Goal: Navigation & Orientation: Find specific page/section

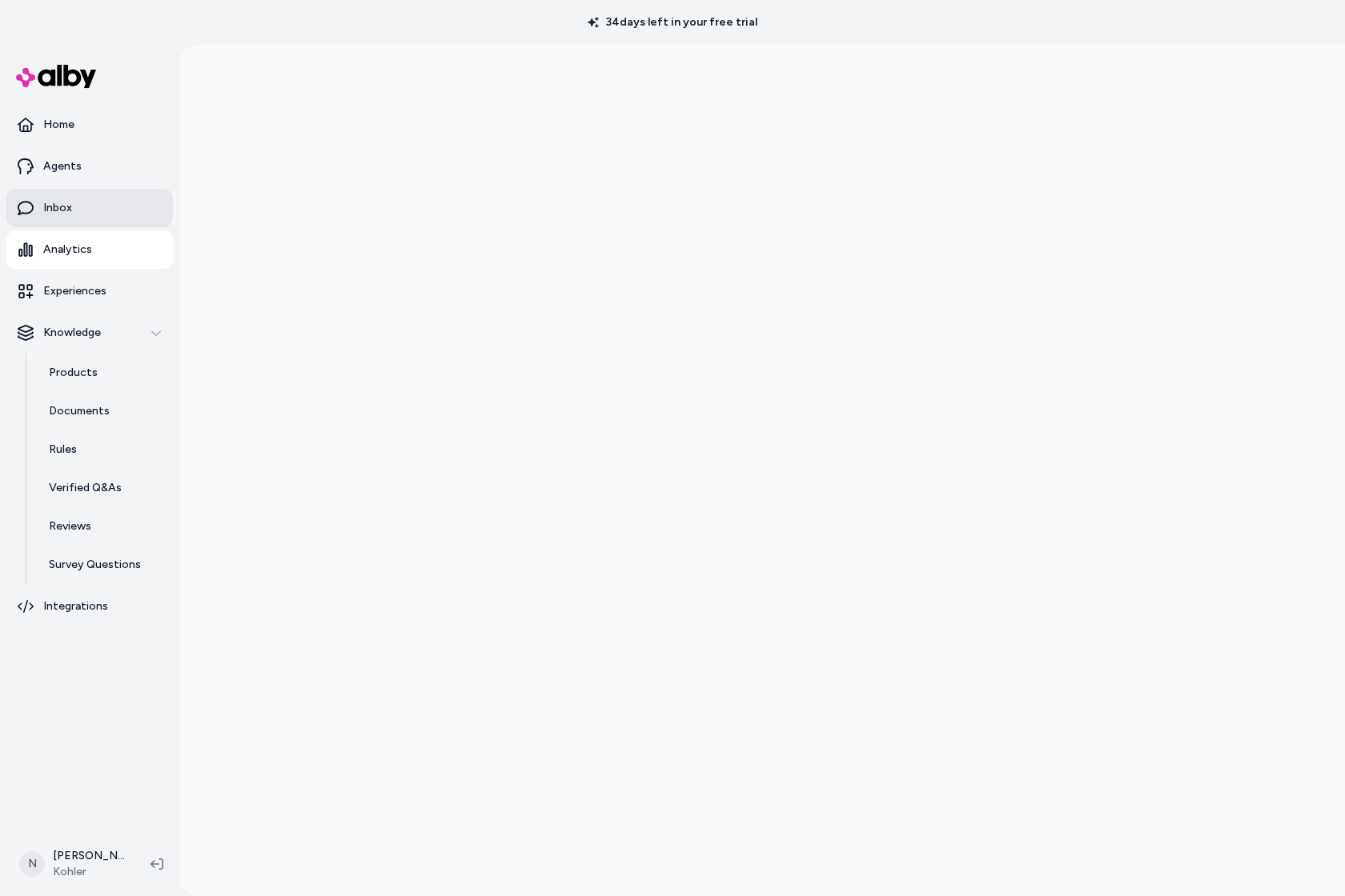
scroll to position [39, 0]
click at [66, 153] on link "Agents" at bounding box center [89, 166] width 166 height 39
click at [61, 167] on p "Agents" at bounding box center [62, 166] width 39 height 16
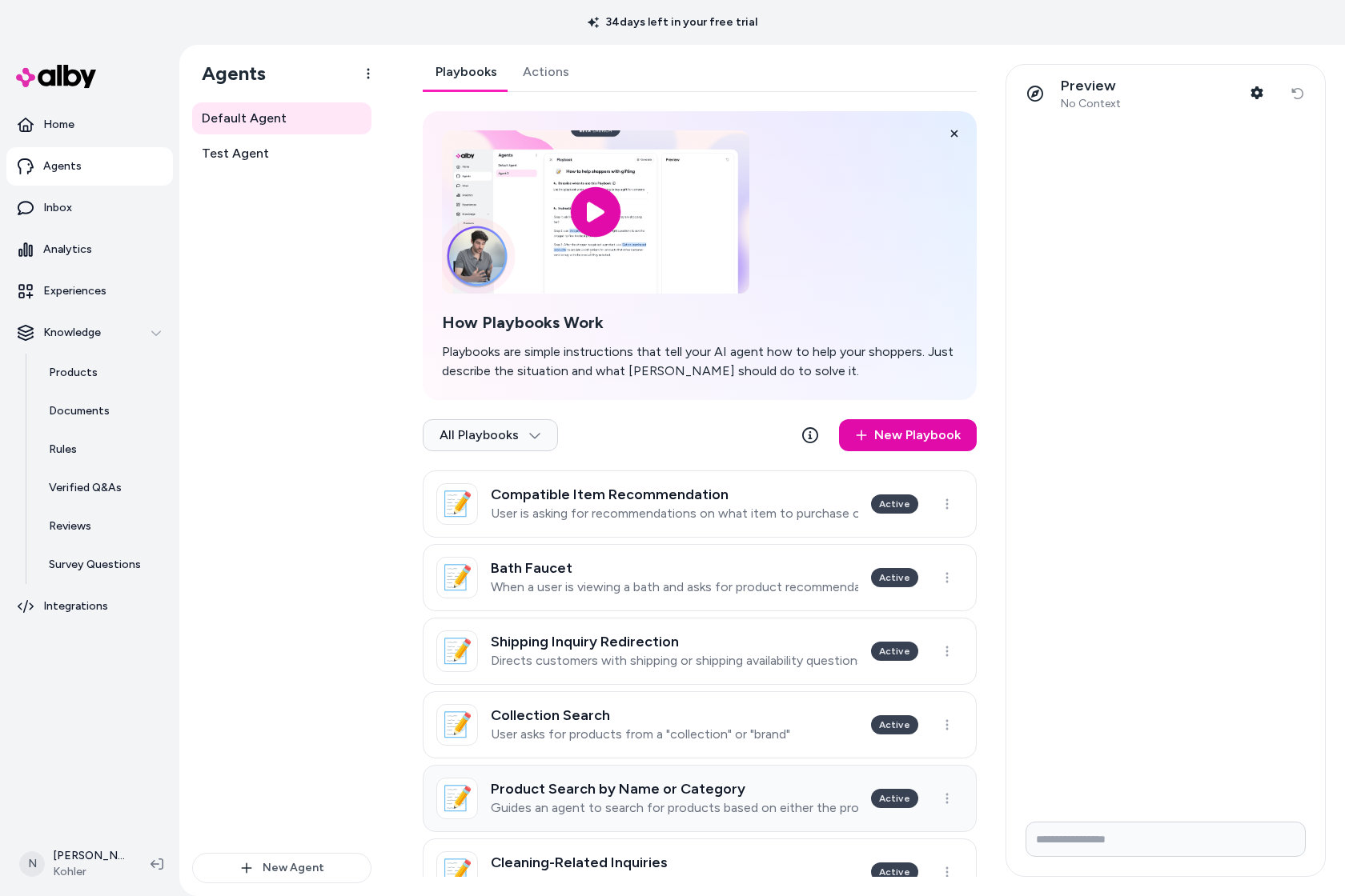
scroll to position [9, 0]
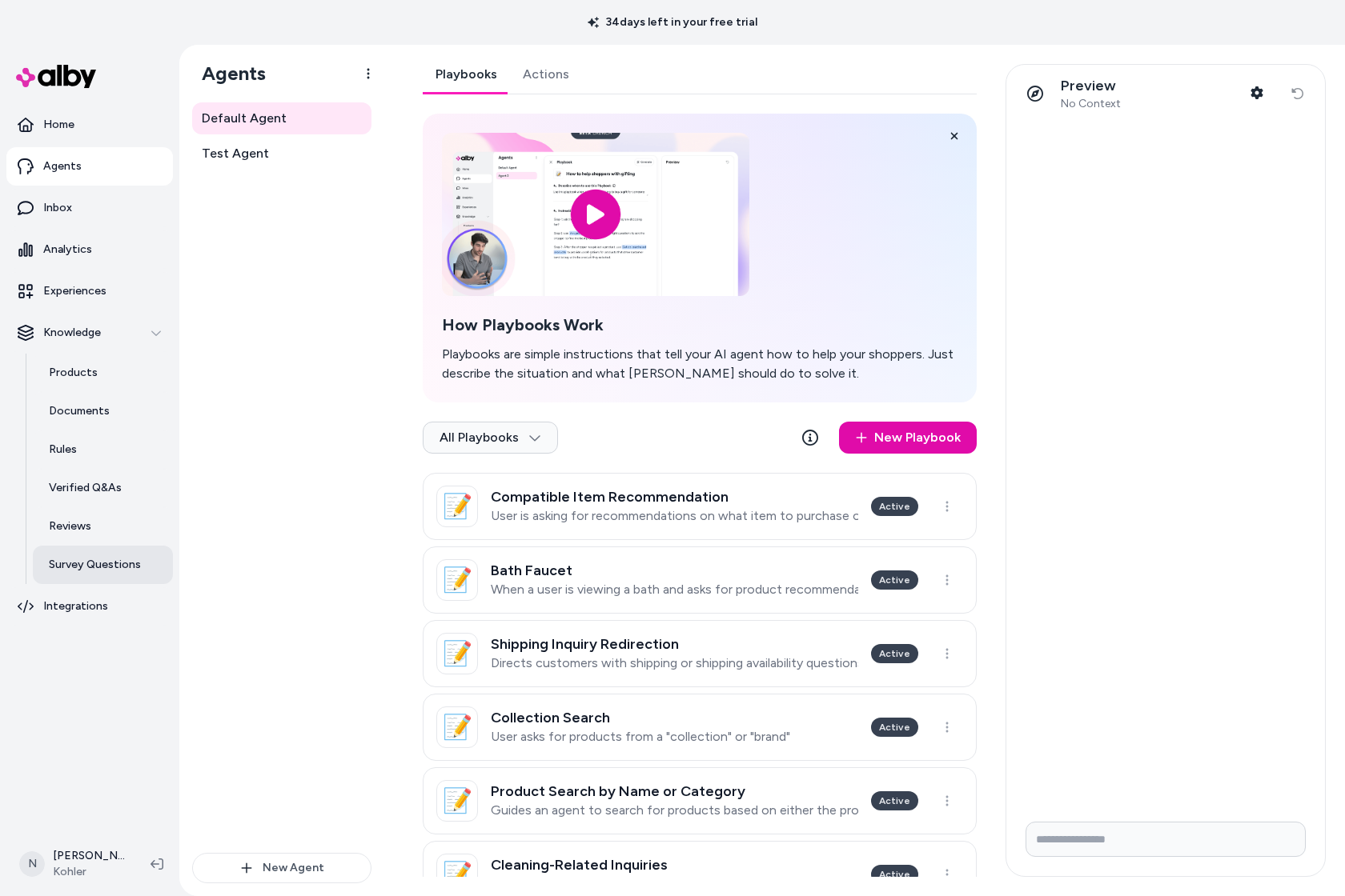
click at [113, 562] on p "Survey Questions" at bounding box center [94, 564] width 92 height 16
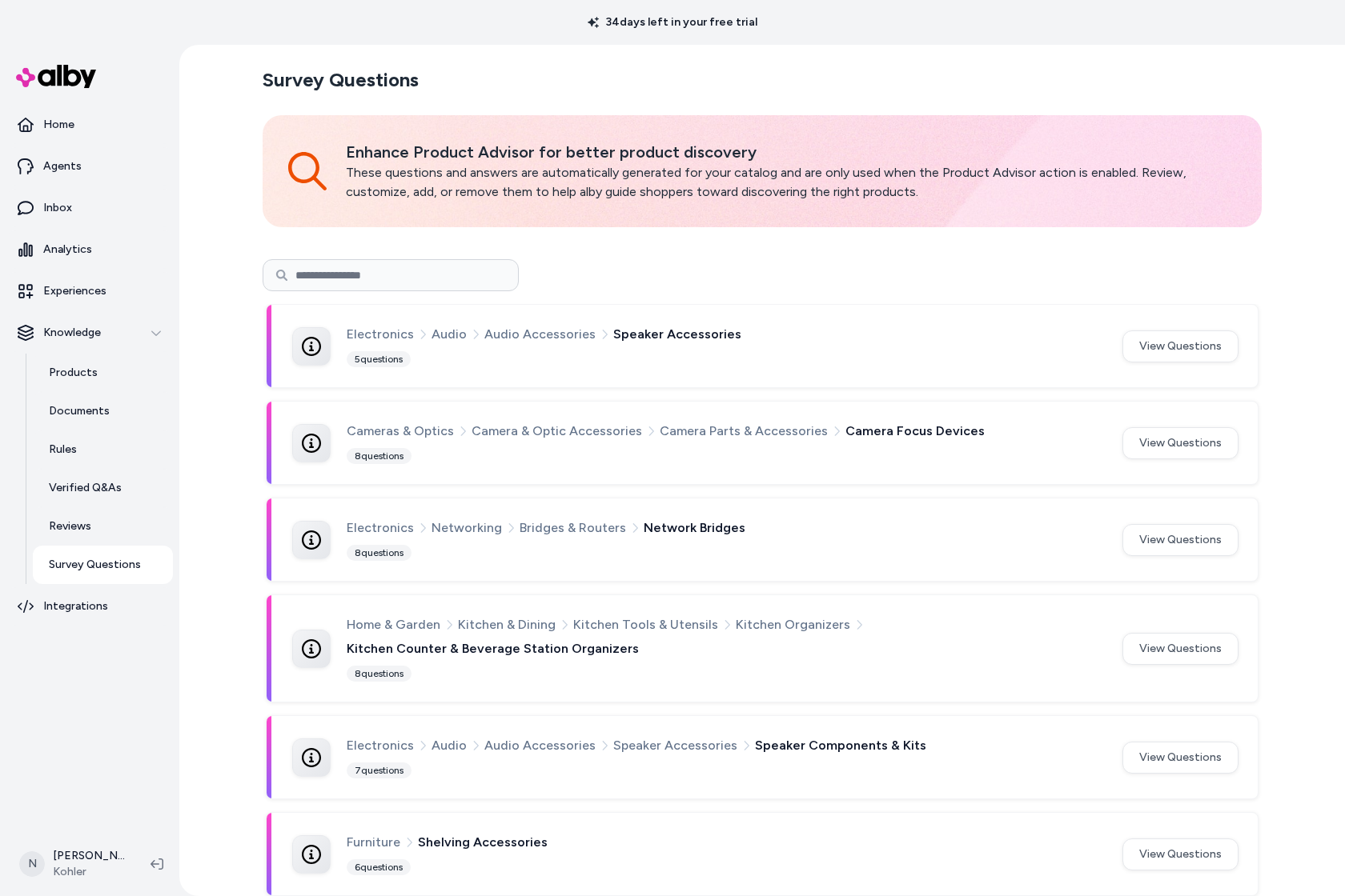
click at [423, 280] on input at bounding box center [390, 274] width 256 height 32
type input "*****"
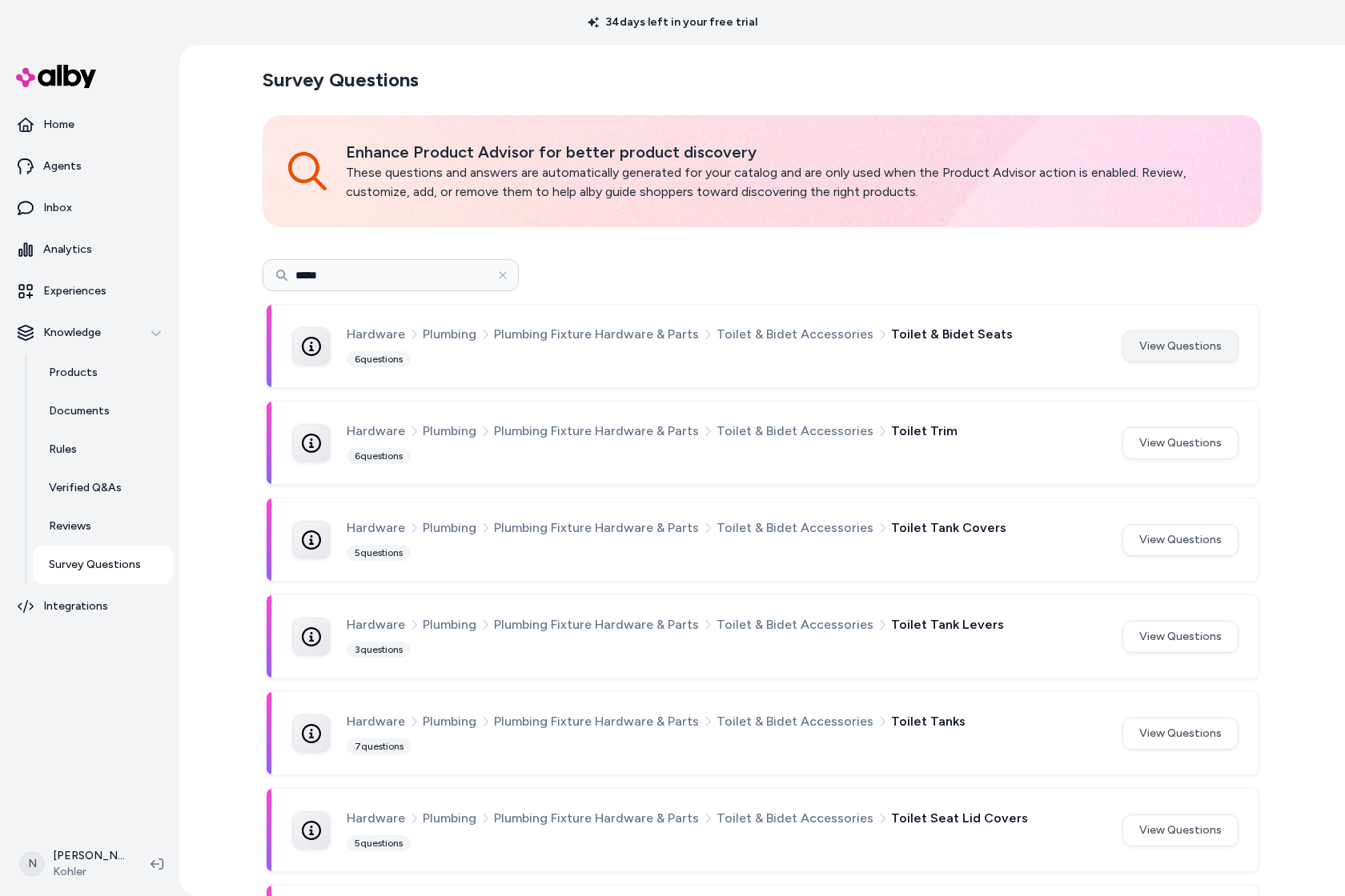
click at [1230, 345] on button "View Questions" at bounding box center [1179, 346] width 116 height 32
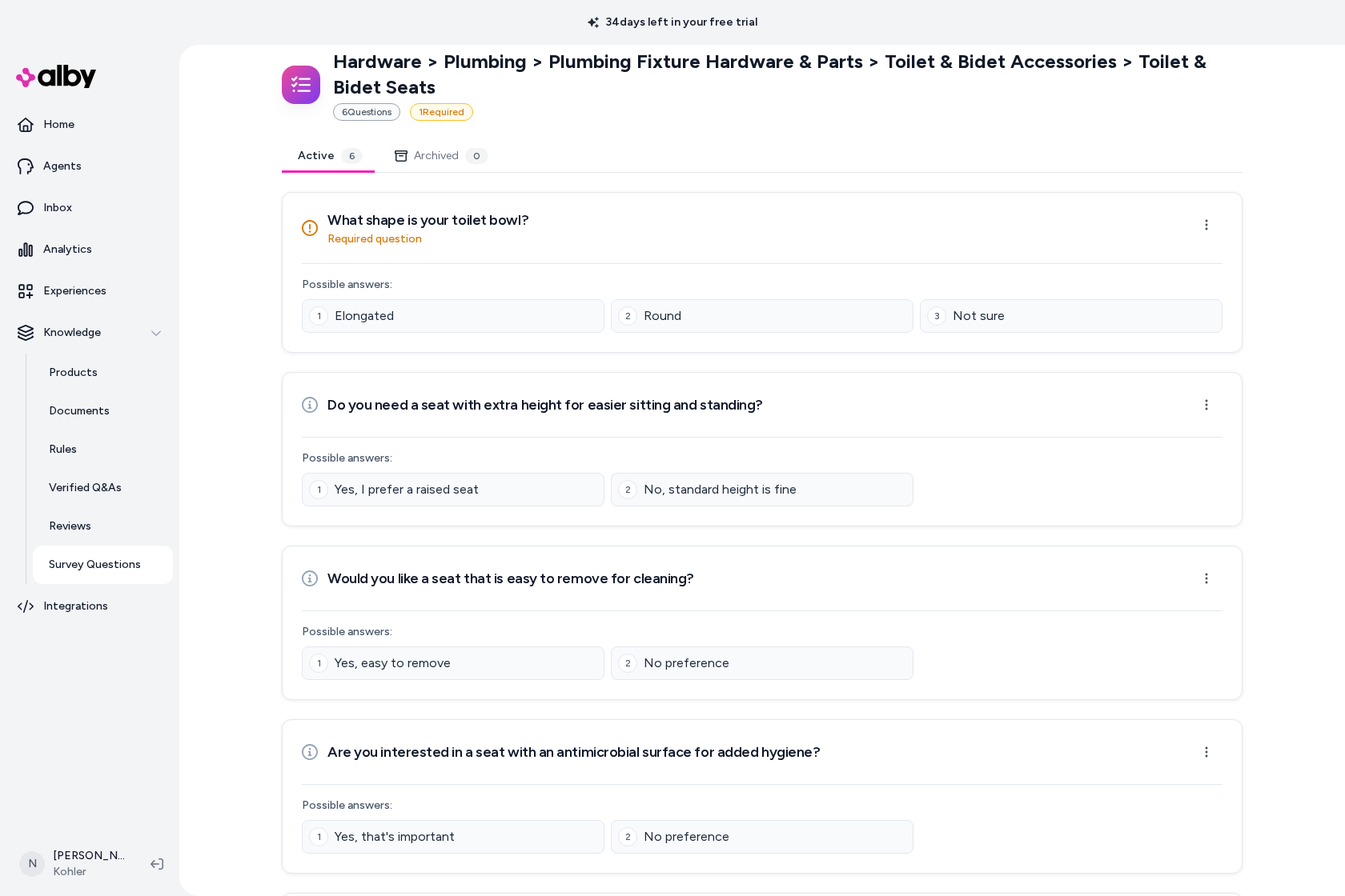
scroll to position [62, 0]
click at [65, 129] on p "Home" at bounding box center [58, 124] width 31 height 16
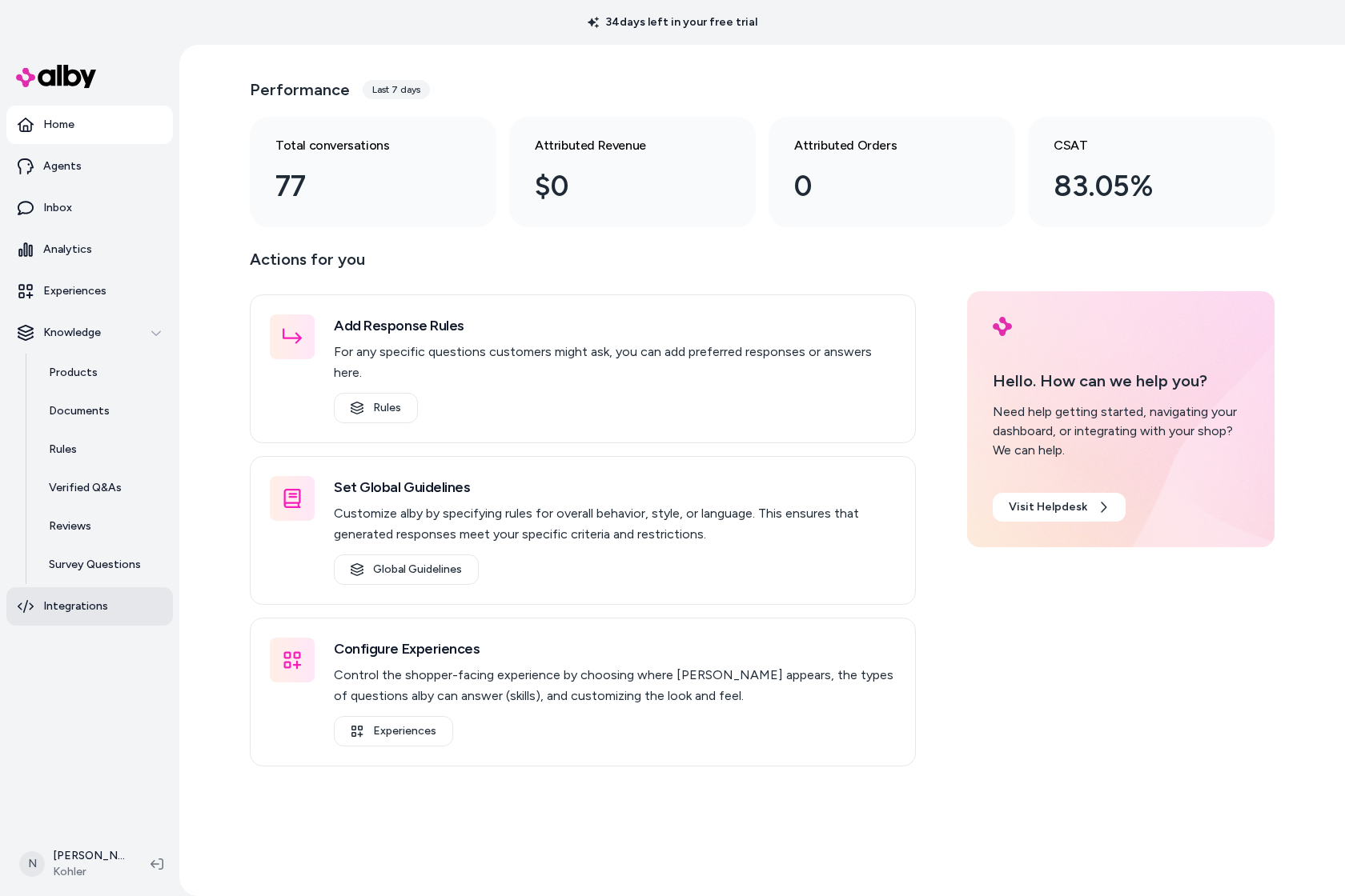
click at [99, 600] on p "Integrations" at bounding box center [75, 606] width 65 height 16
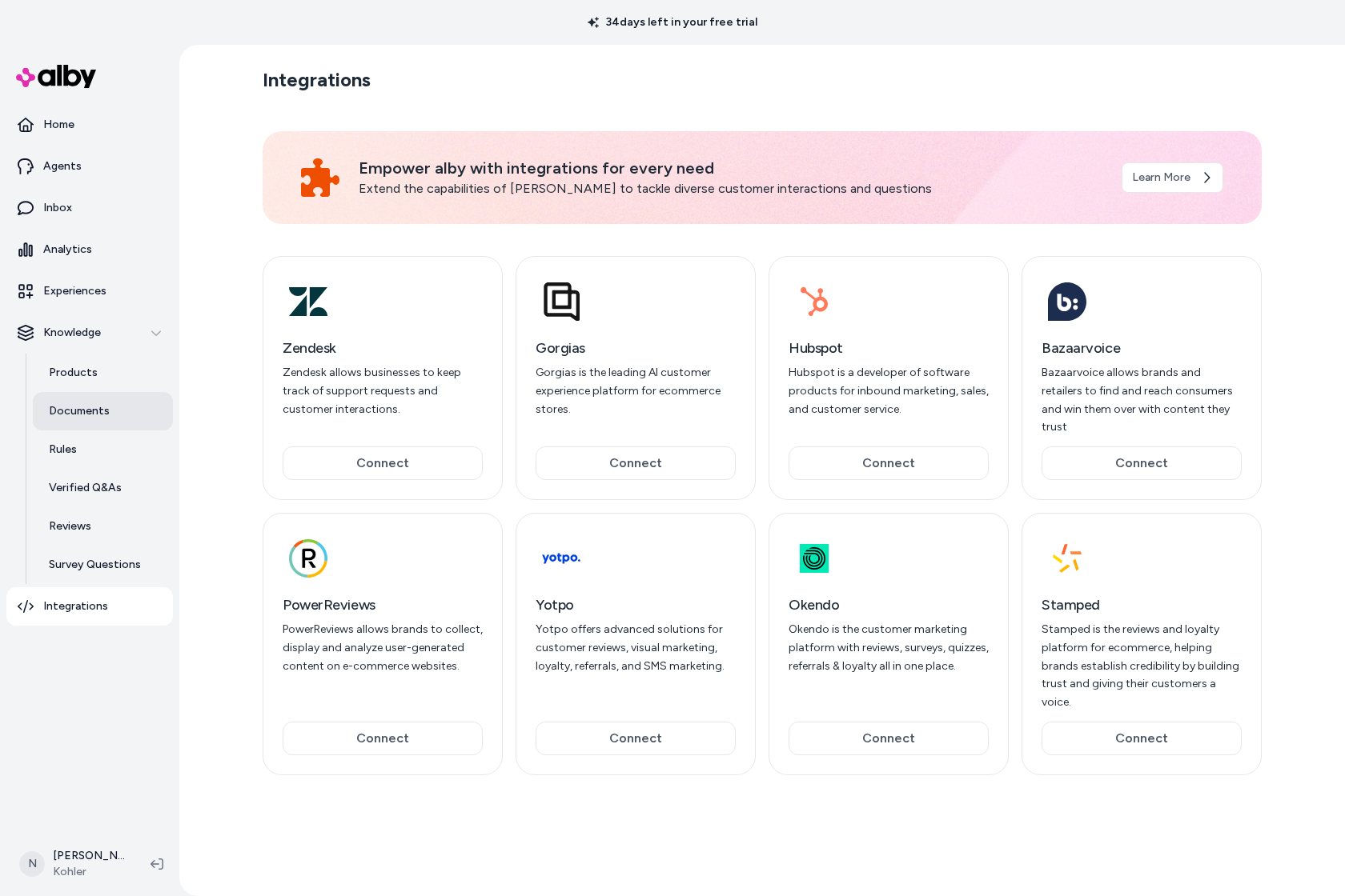
click at [100, 412] on p "Documents" at bounding box center [79, 411] width 61 height 16
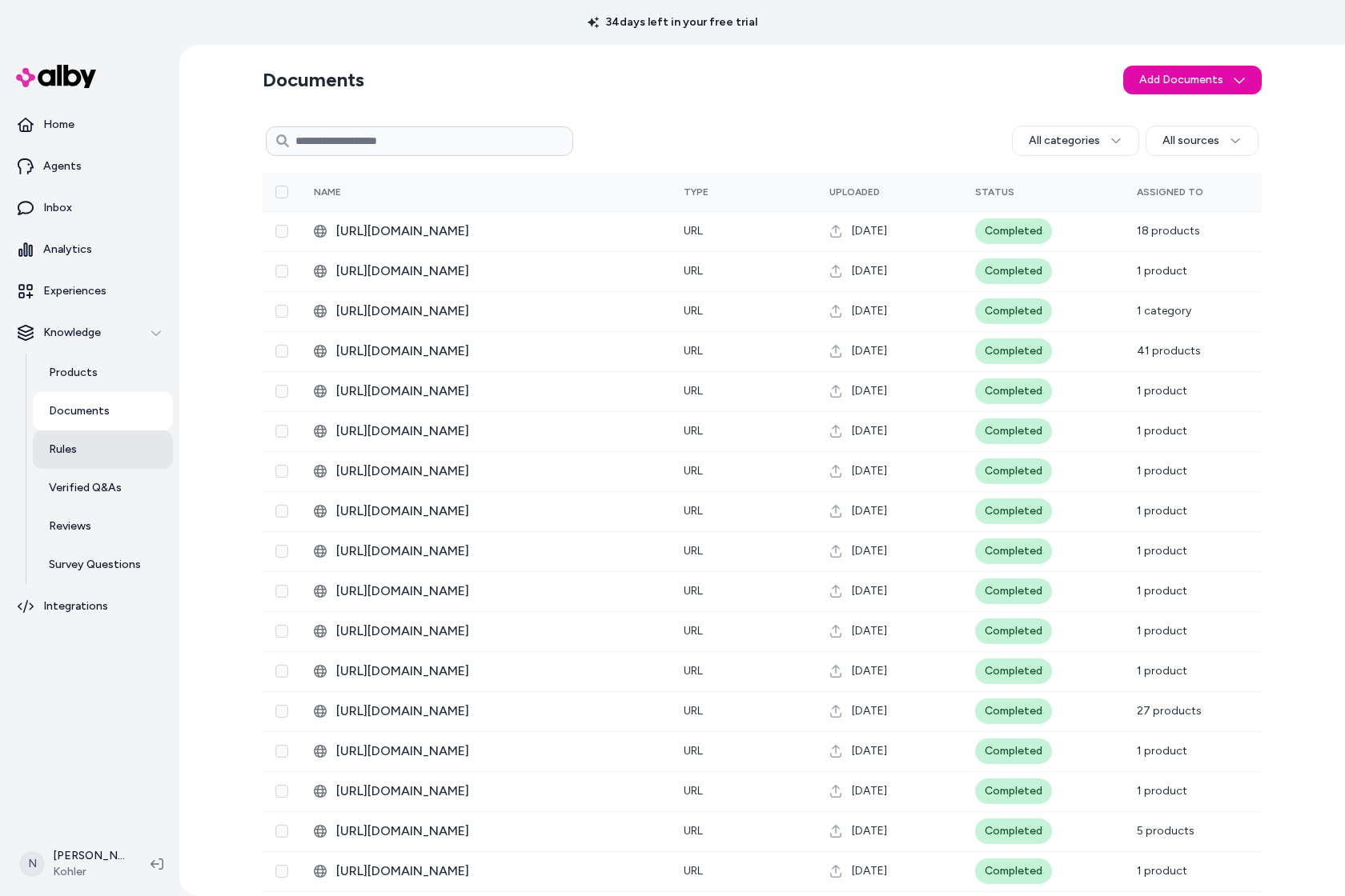
click at [91, 446] on link "Rules" at bounding box center [102, 449] width 140 height 39
click at [88, 485] on p "Verified Q&As" at bounding box center [85, 488] width 73 height 16
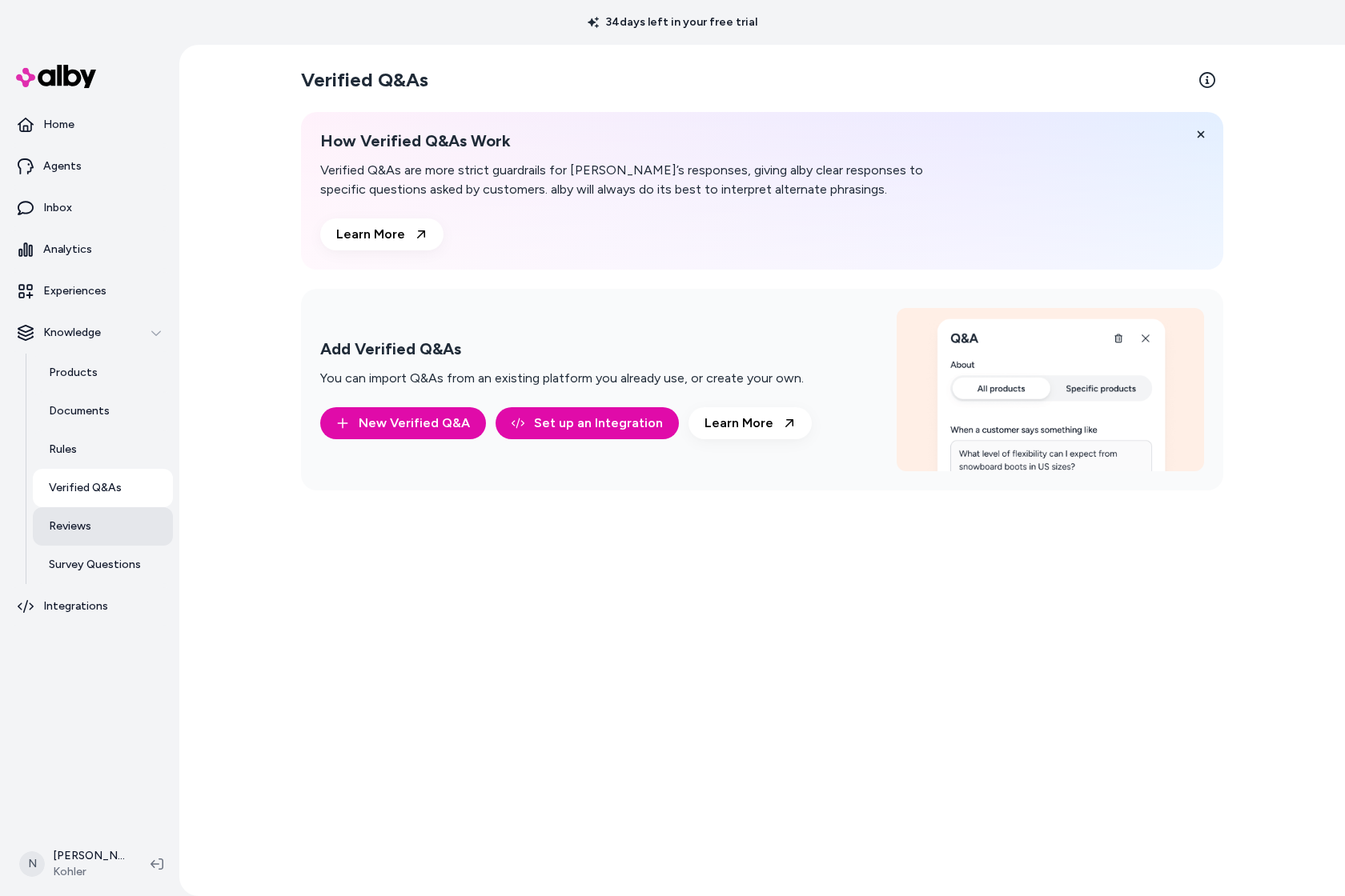
click at [75, 541] on link "Reviews" at bounding box center [102, 526] width 140 height 39
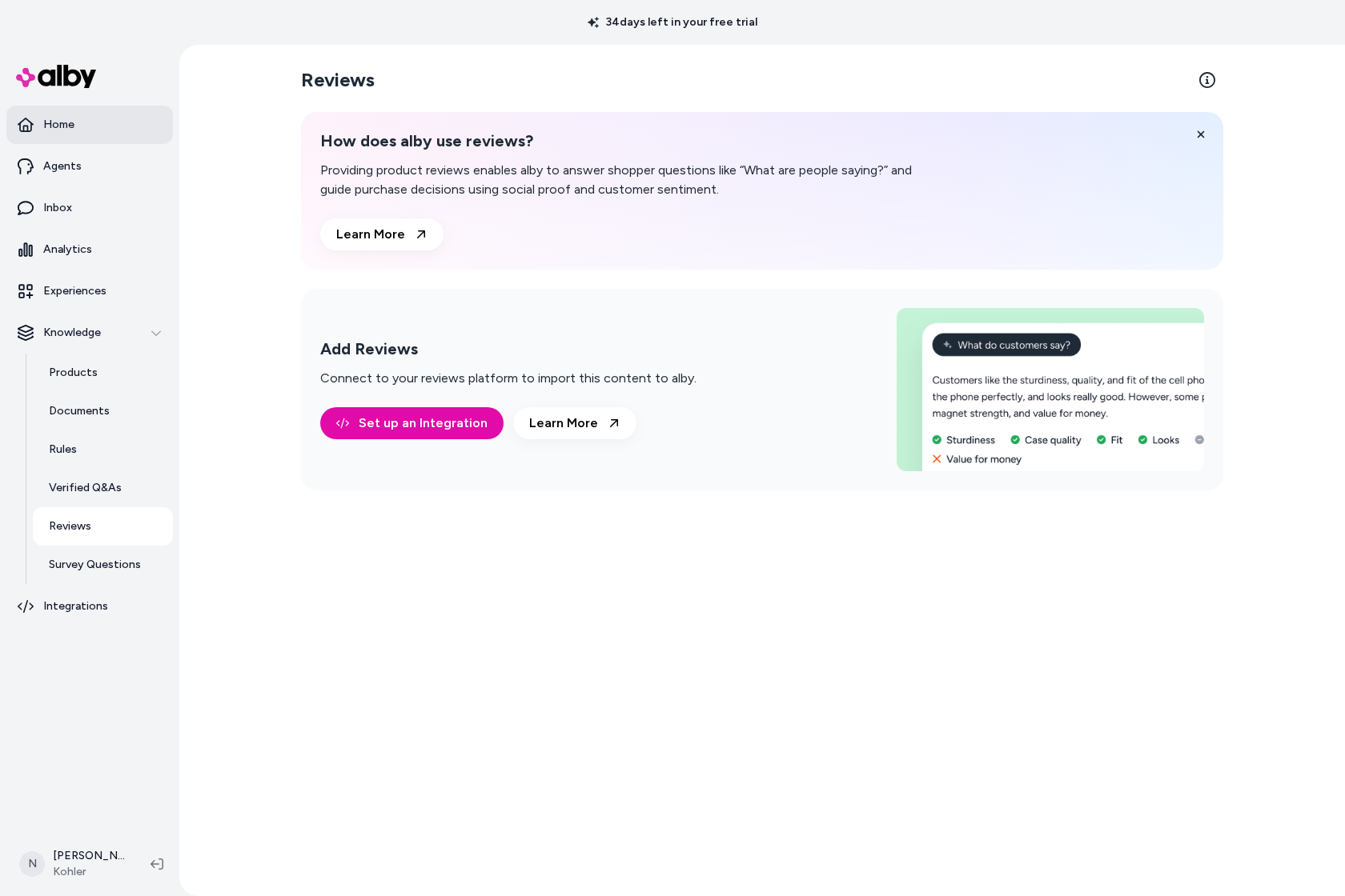
click at [72, 134] on link "Home" at bounding box center [89, 124] width 166 height 39
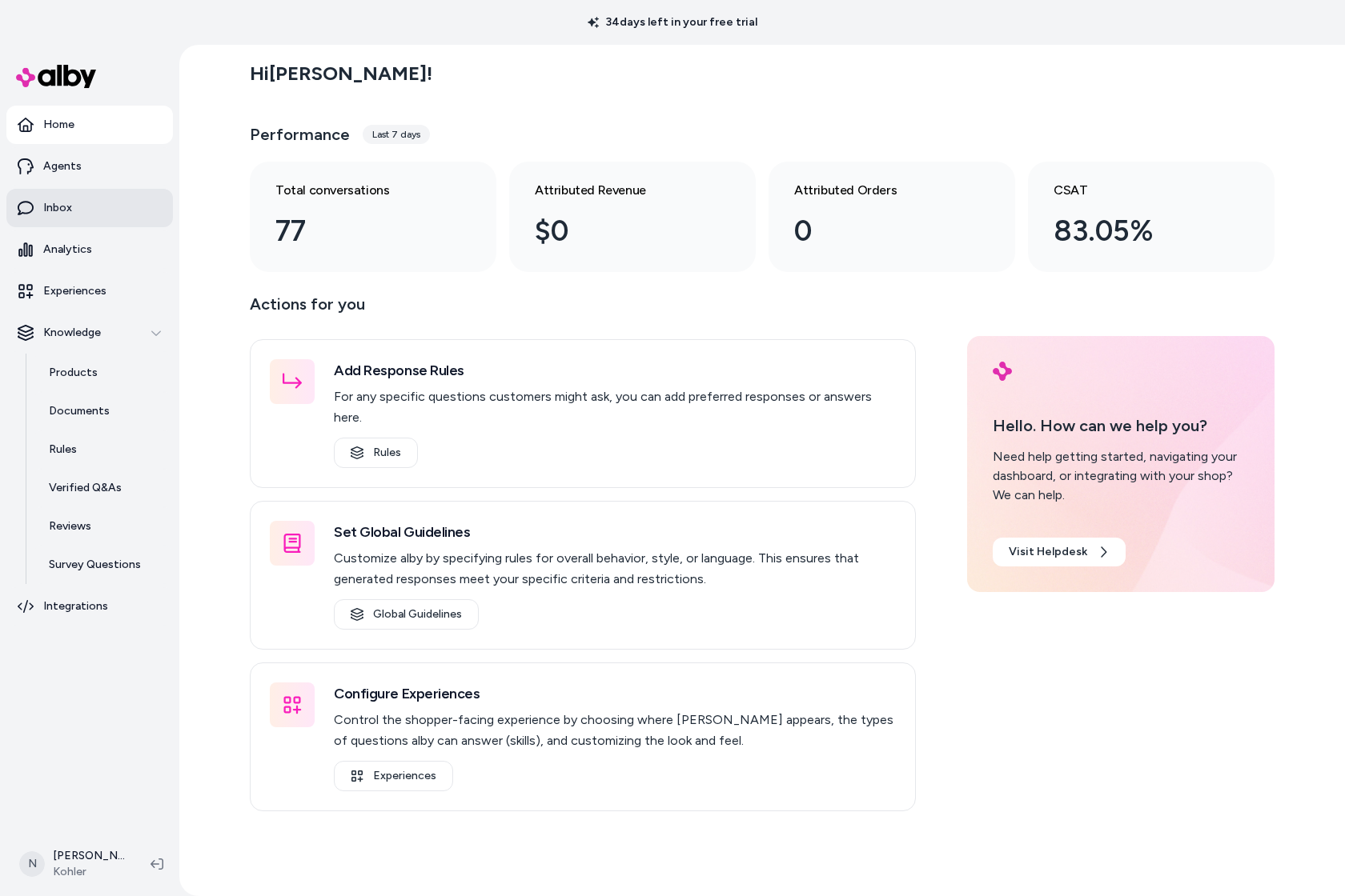
click at [76, 206] on link "Inbox" at bounding box center [89, 207] width 166 height 39
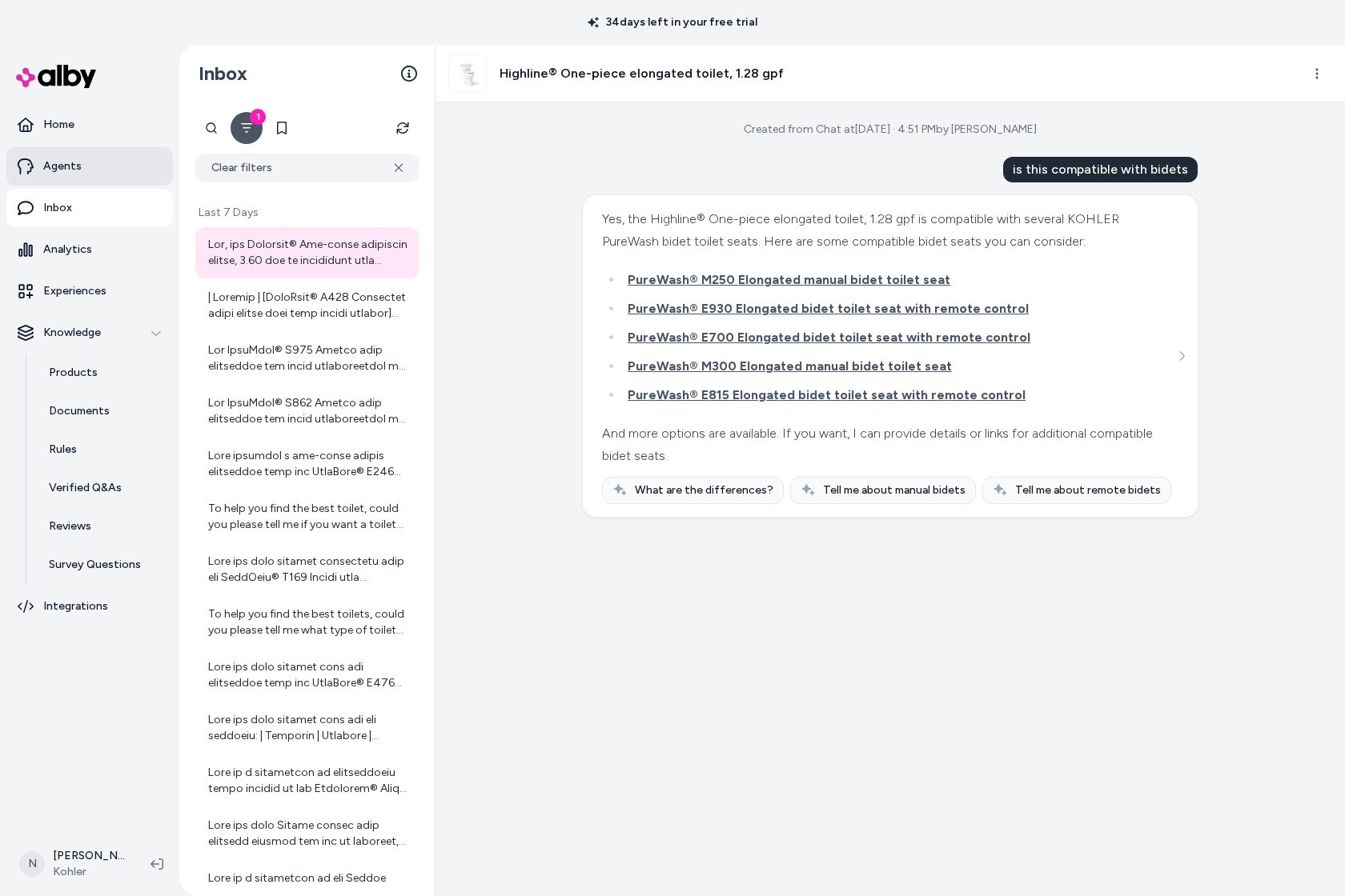
click at [51, 160] on p "Agents" at bounding box center [62, 166] width 39 height 16
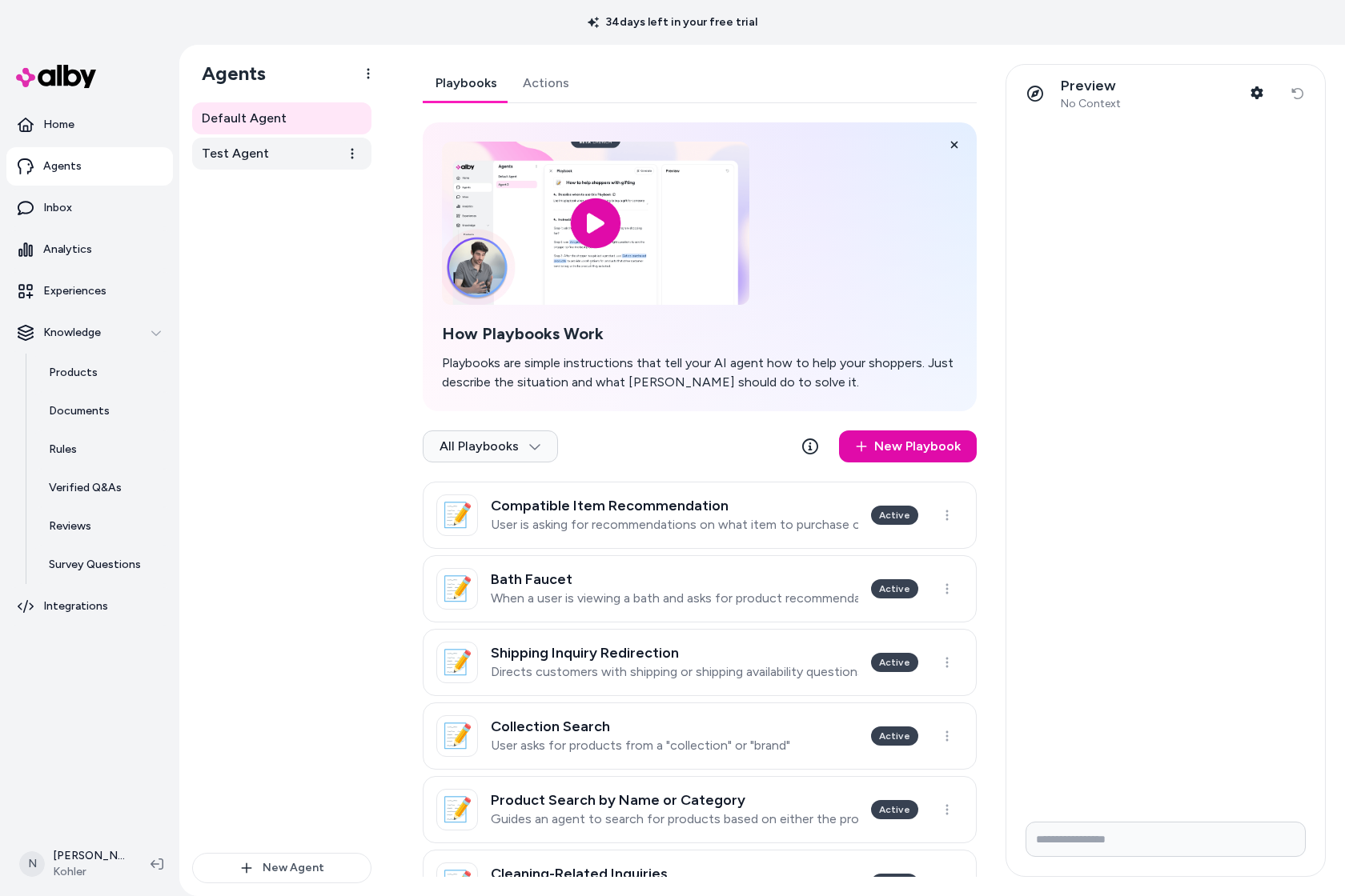
click at [258, 158] on span "Test Agent" at bounding box center [235, 153] width 67 height 19
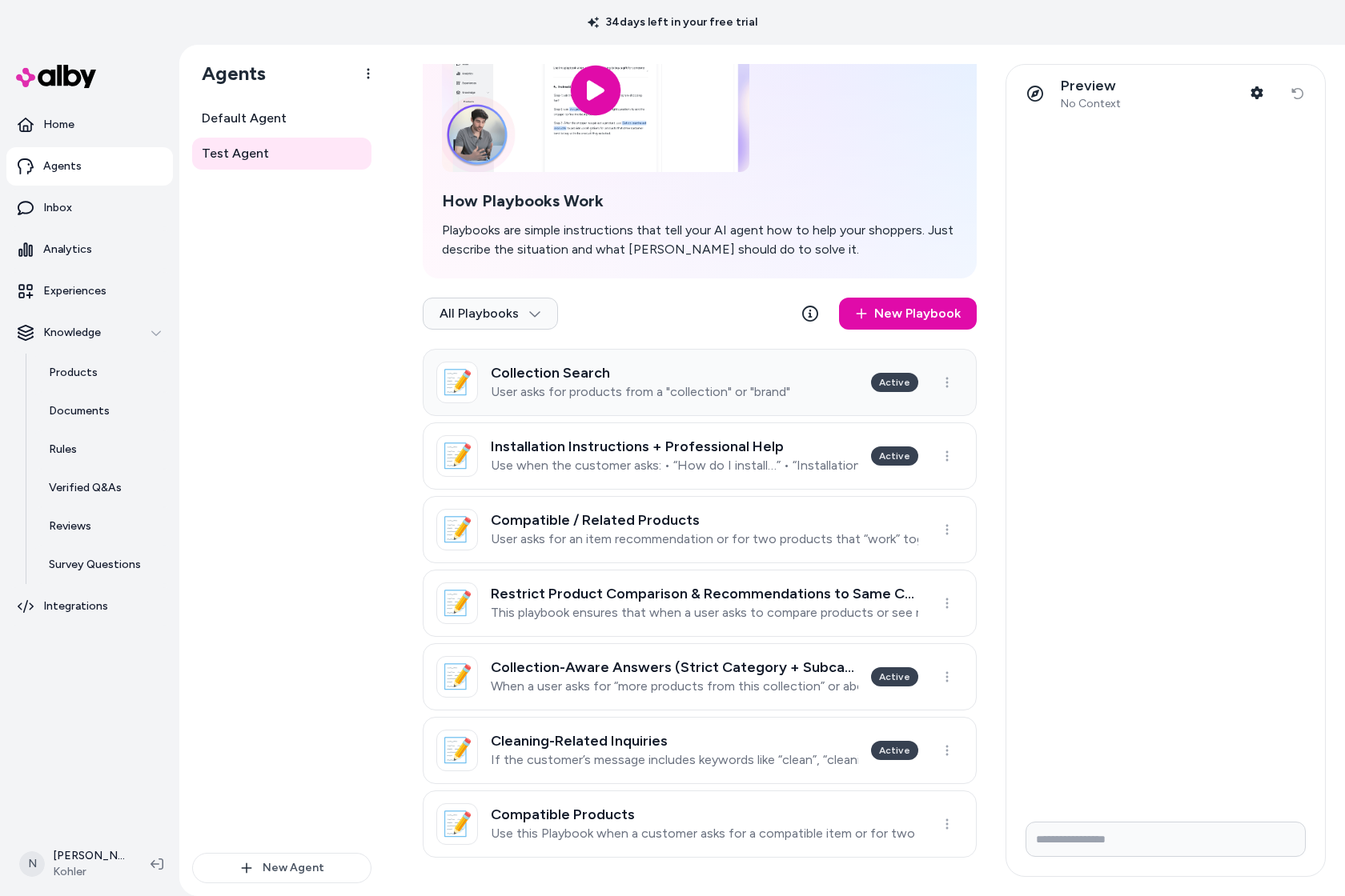
scroll to position [133, 0]
click at [498, 314] on html "34 days left in your free trial Home Agents Inbox Analytics Experiences Knowled…" at bounding box center [672, 448] width 1345 height 896
click at [492, 377] on div "Archived" at bounding box center [489, 384] width 130 height 32
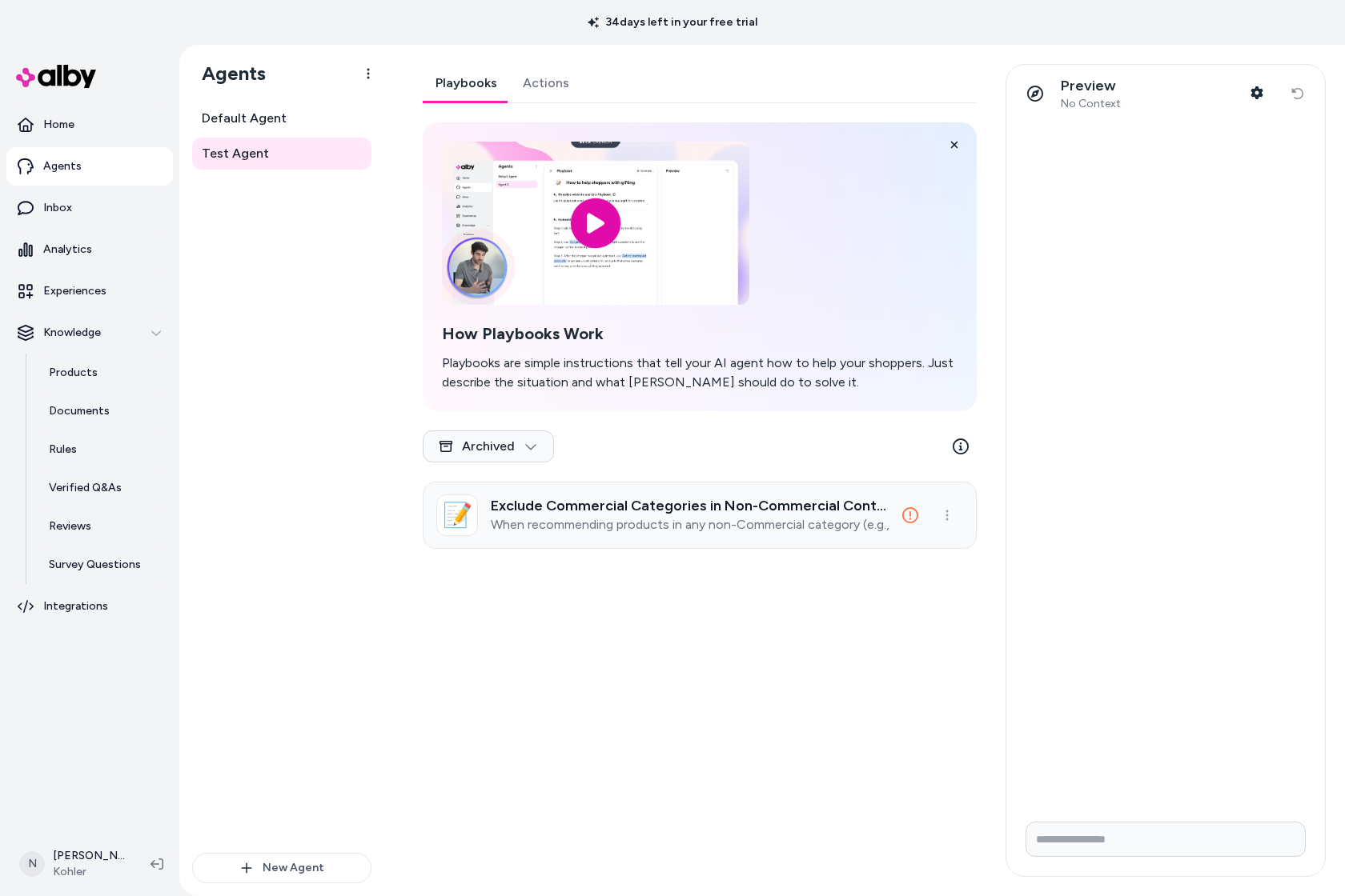
click at [691, 524] on p "When recommending products in any non-Commercial category (e.g., Residential Ki…" at bounding box center [690, 525] width 399 height 16
